Goal: Task Accomplishment & Management: Use online tool/utility

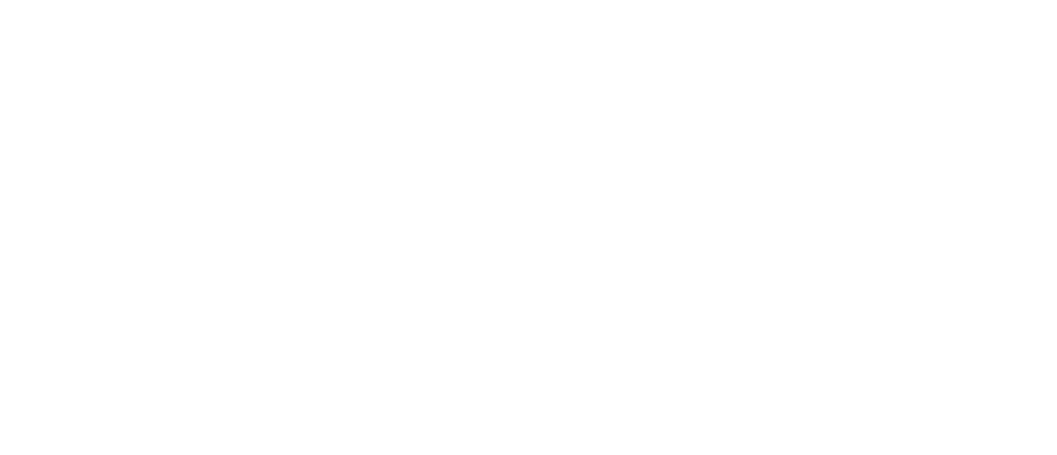
select select
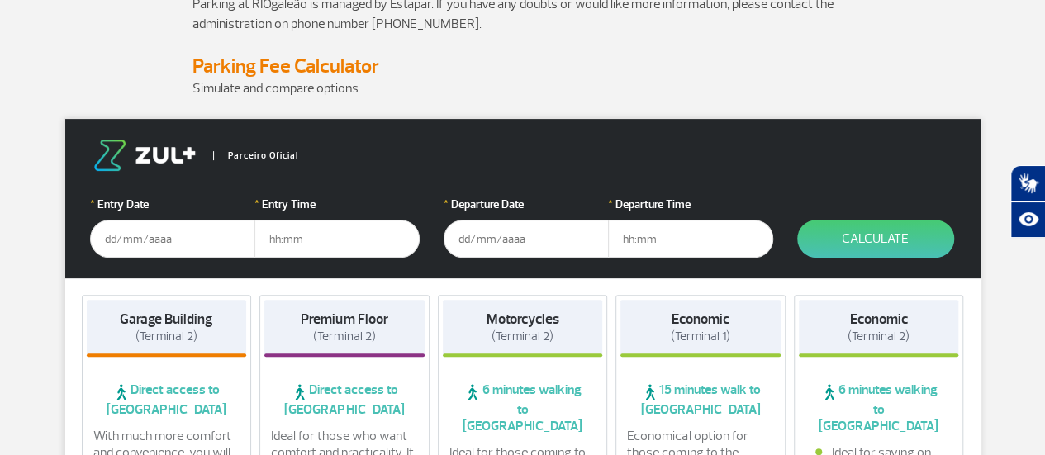
scroll to position [165, 0]
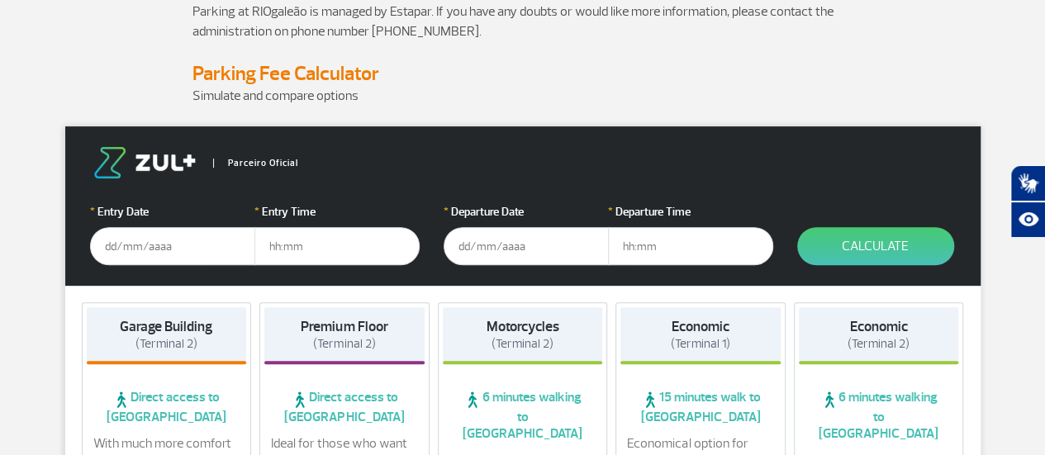
click at [173, 246] on input "text" at bounding box center [172, 246] width 165 height 38
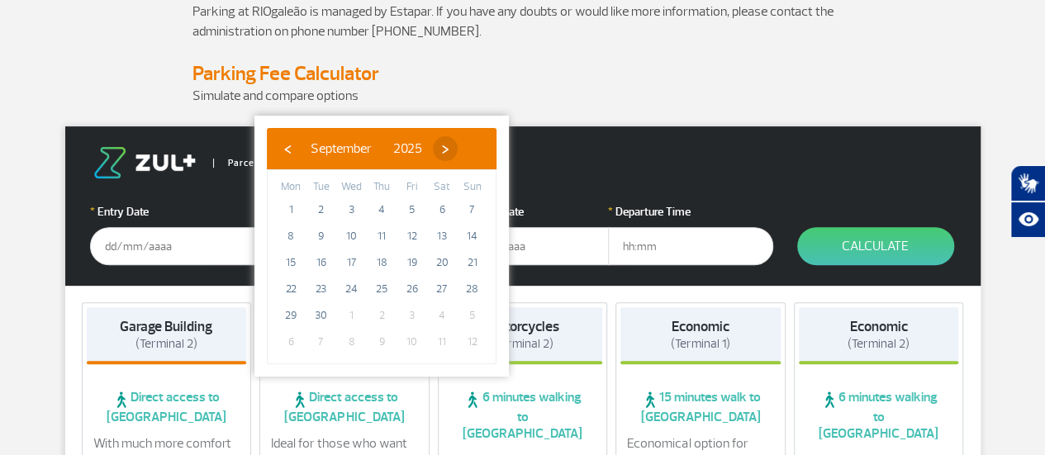
click at [458, 146] on span "›" at bounding box center [445, 148] width 25 height 25
click at [321, 312] on span "28" at bounding box center [321, 315] width 26 height 26
type input "[DATE]"
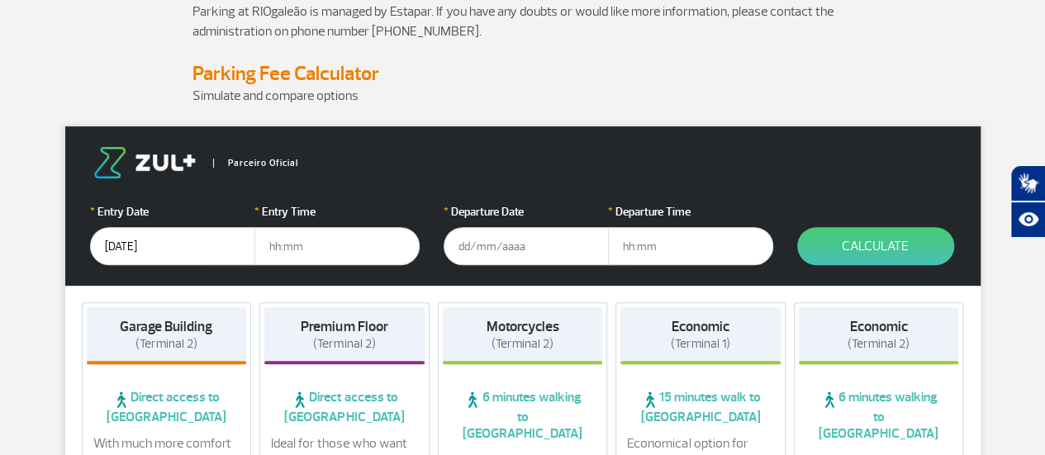
click at [361, 239] on input "text" at bounding box center [336, 246] width 165 height 38
type input "19:00"
click at [481, 248] on input "text" at bounding box center [526, 246] width 165 height 38
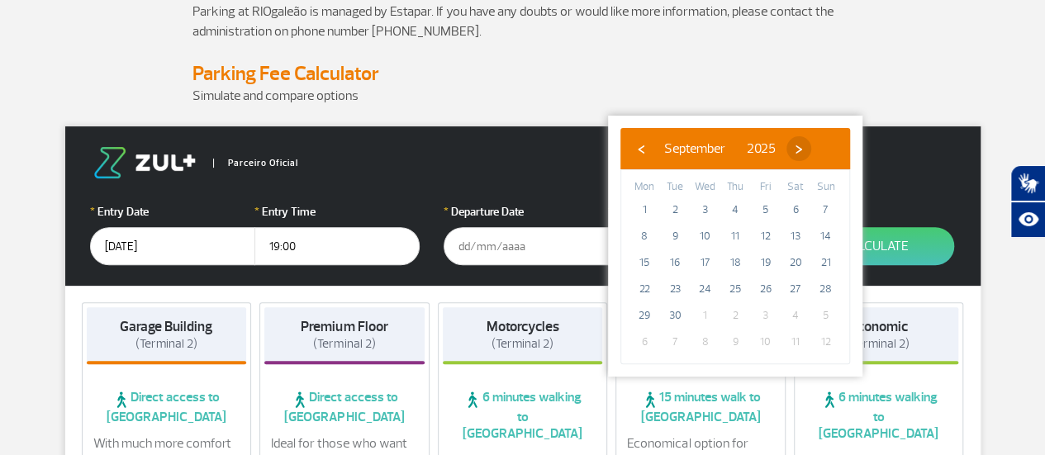
click at [811, 146] on span "›" at bounding box center [798, 148] width 25 height 25
click at [796, 148] on span "›" at bounding box center [783, 148] width 25 height 25
click at [827, 212] on span "2" at bounding box center [826, 210] width 26 height 26
type input "[DATE]"
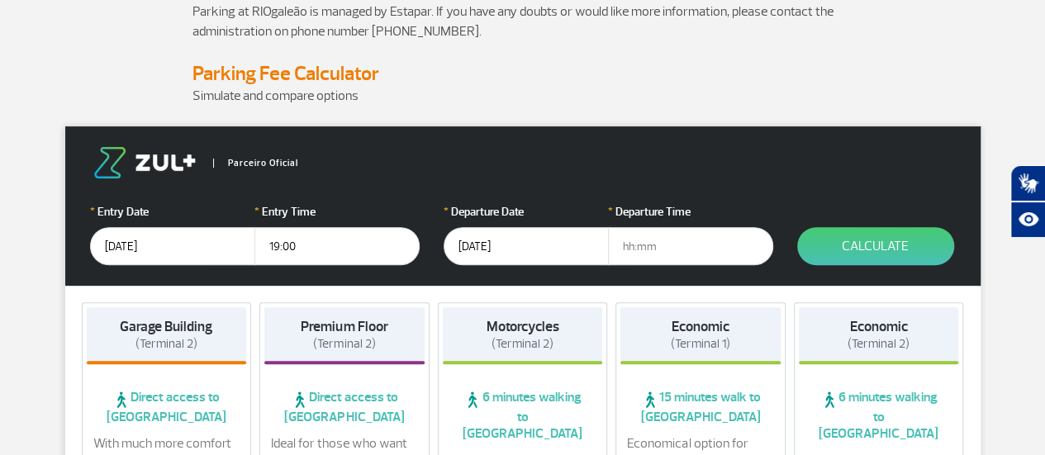
click at [682, 249] on input "text" at bounding box center [690, 246] width 165 height 38
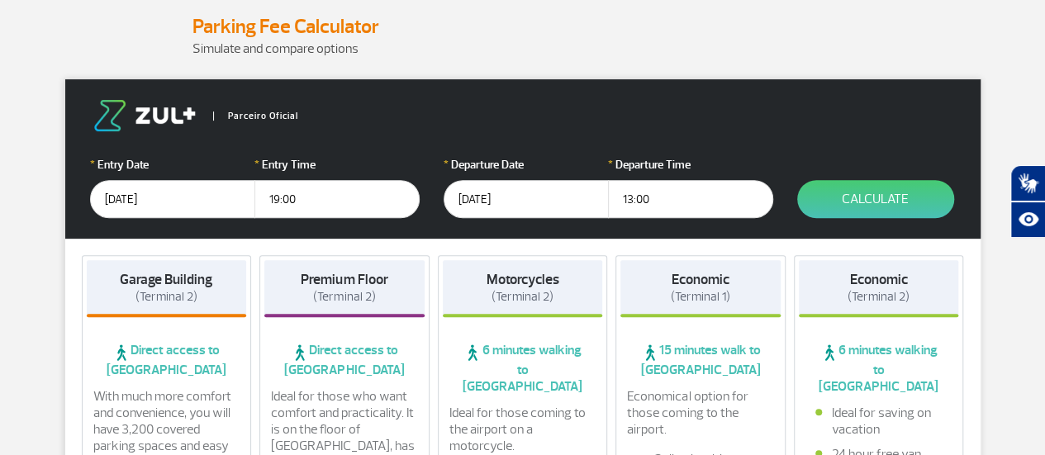
scroll to position [248, 0]
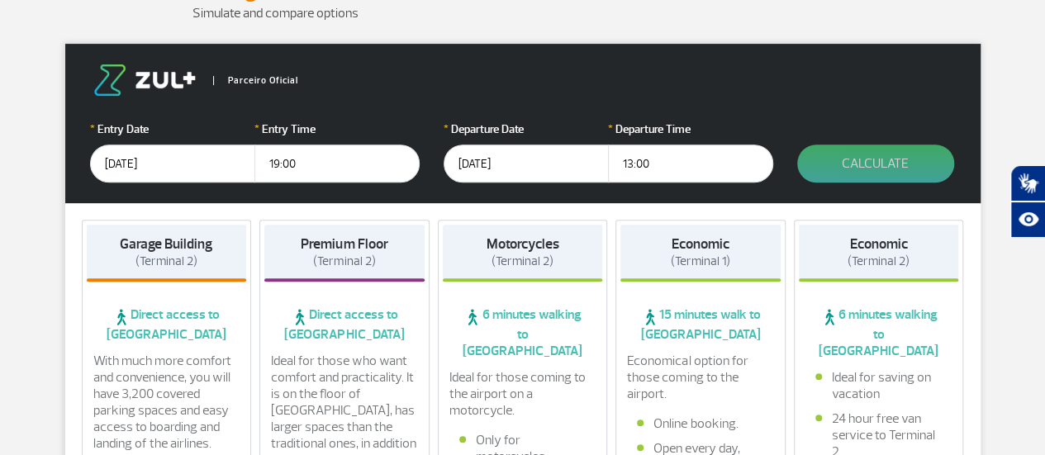
type input "13:00"
click at [855, 164] on button "Calculate" at bounding box center [875, 164] width 157 height 38
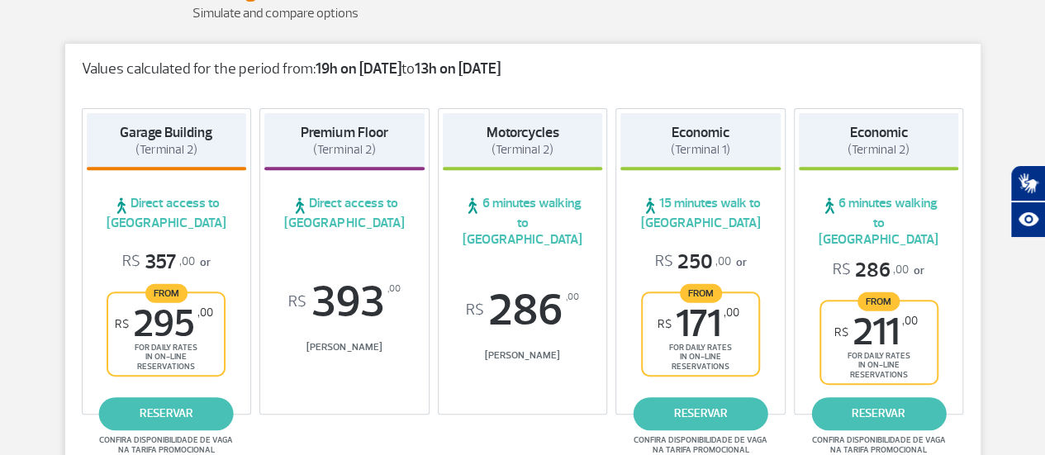
scroll to position [330, 0]
